Goal: Register for event/course

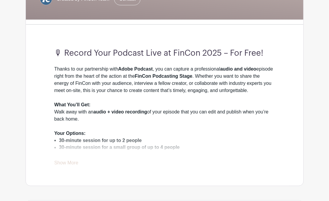
scroll to position [178, 0]
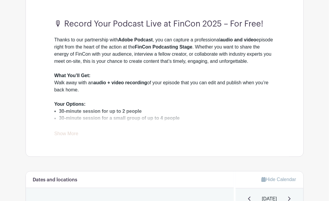
click at [70, 135] on link "Show More" at bounding box center [66, 134] width 24 height 7
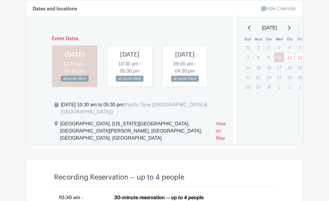
scroll to position [386, 0]
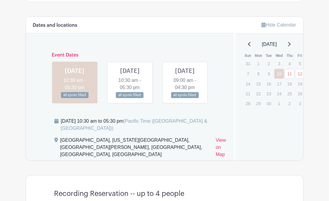
click at [130, 98] on link at bounding box center [130, 98] width 0 height 0
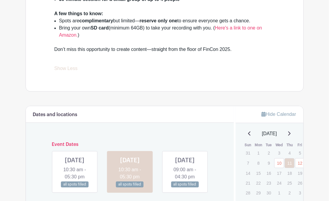
scroll to position [297, 0]
click at [185, 187] on link at bounding box center [185, 187] width 0 height 0
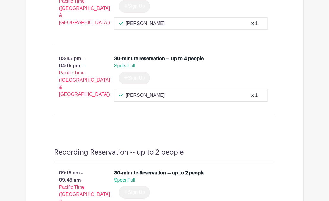
scroll to position [1070, 0]
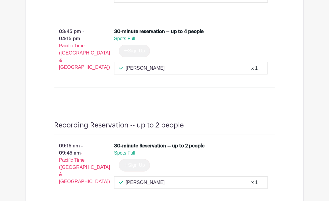
click at [162, 179] on div "[PERSON_NAME] x 1" at bounding box center [191, 182] width 144 height 7
click at [148, 179] on p "[PERSON_NAME]" at bounding box center [145, 182] width 39 height 7
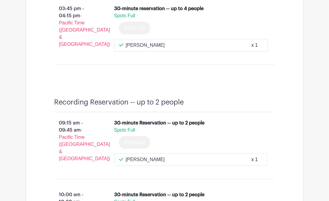
scroll to position [1100, 0]
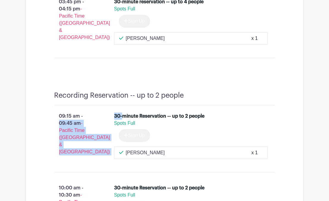
drag, startPoint x: 59, startPoint y: 103, endPoint x: 98, endPoint y: 106, distance: 39.1
click at [121, 106] on div "09:15 am - 09:45 am - Pacific Time ([GEOGRAPHIC_DATA] & [GEOGRAPHIC_DATA]) 30-m…" at bounding box center [164, 136] width 249 height 62
click at [94, 110] on p "09:15 am - 09:45 am - Pacific Time ([GEOGRAPHIC_DATA] & [GEOGRAPHIC_DATA])" at bounding box center [75, 134] width 60 height 48
